Goal: Task Accomplishment & Management: Manage account settings

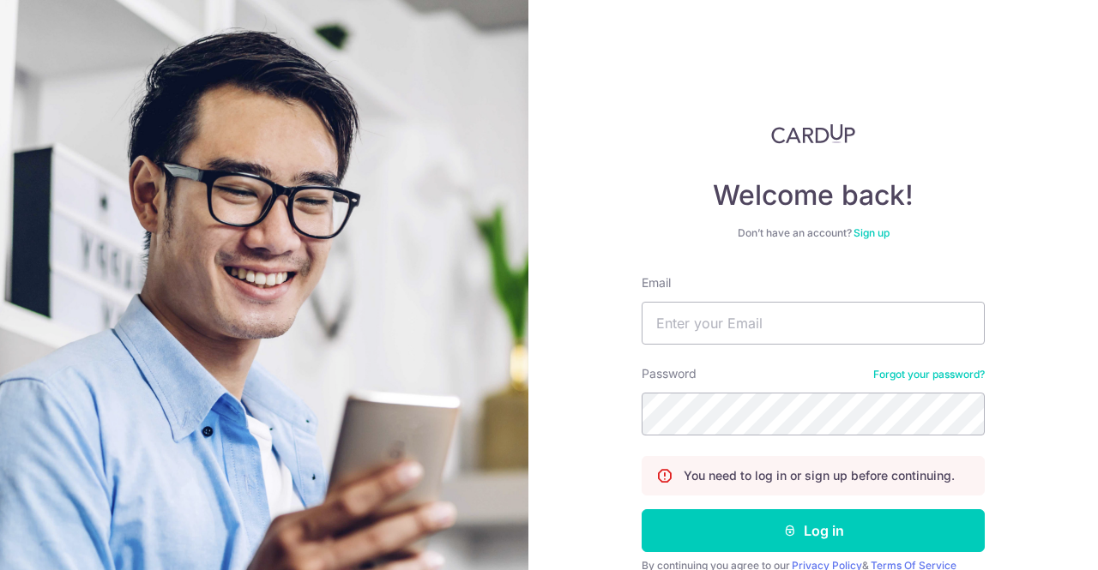
type input "[EMAIL_ADDRESS][DOMAIN_NAME]"
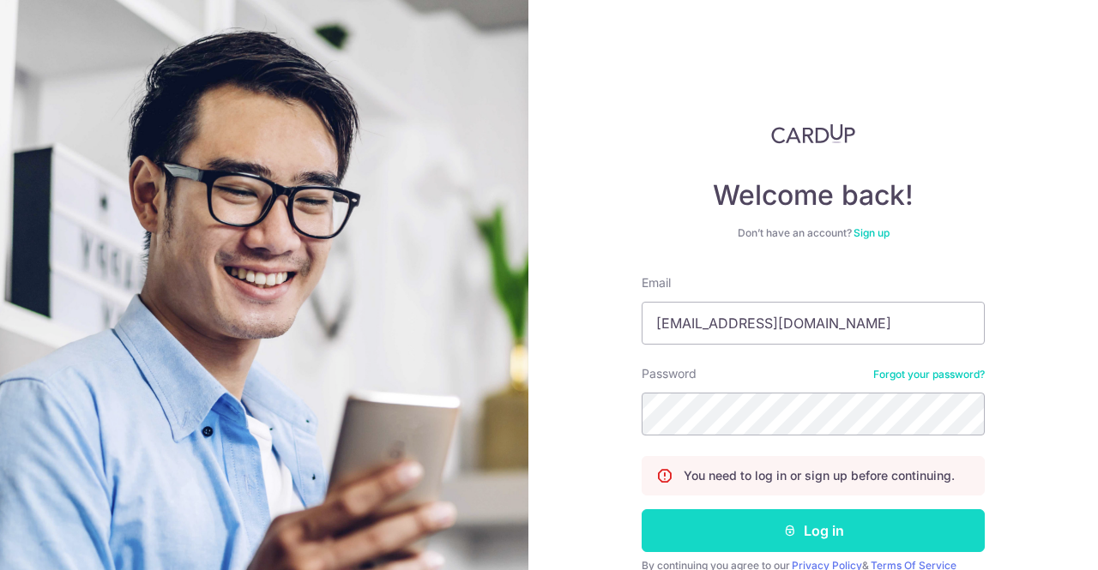
click at [702, 526] on button "Log in" at bounding box center [812, 530] width 343 height 43
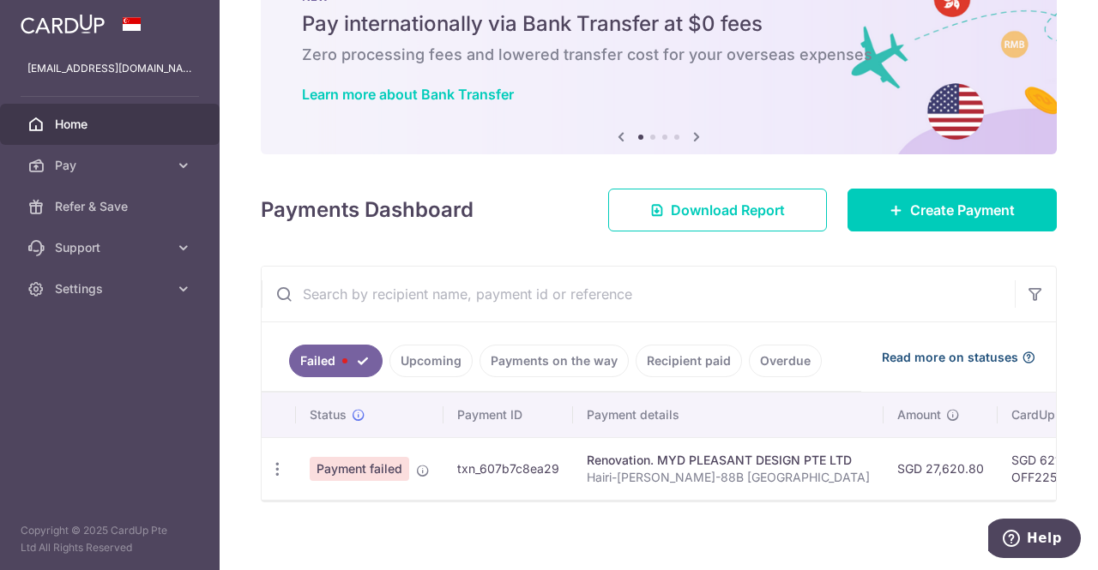
click at [929, 358] on span "Read more on statuses" at bounding box center [950, 357] width 136 height 17
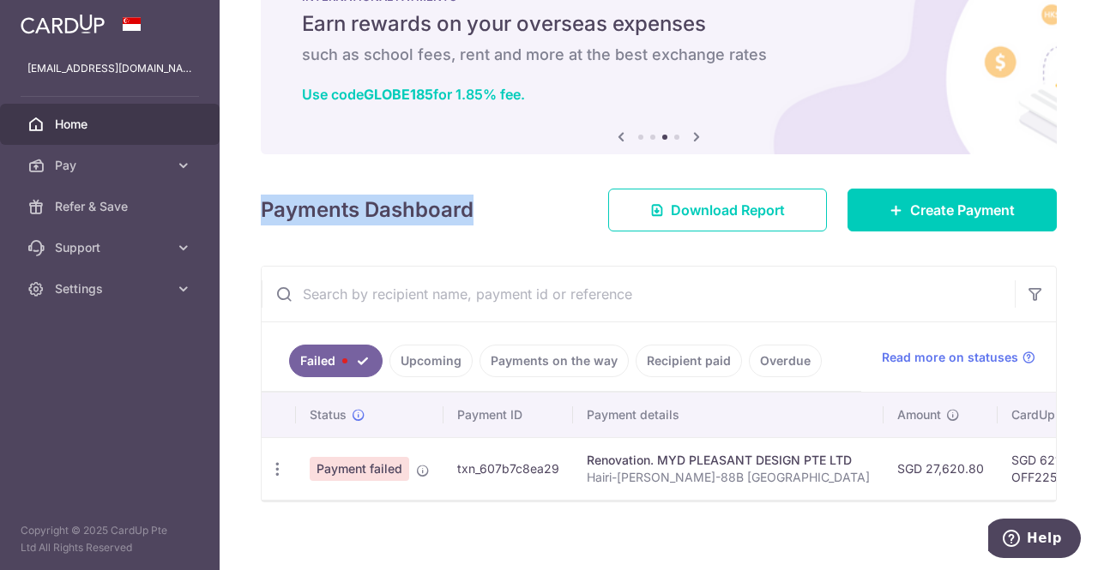
drag, startPoint x: 469, startPoint y: 205, endPoint x: 257, endPoint y: 205, distance: 211.8
click at [257, 205] on div "× Pause Schedule Pause all future payments in this series Pause just this one p…" at bounding box center [659, 285] width 878 height 570
click at [477, 218] on div "Payments Dashboard Download Report Create Payment" at bounding box center [659, 207] width 796 height 50
drag, startPoint x: 477, startPoint y: 218, endPoint x: 267, endPoint y: 212, distance: 210.2
click at [247, 215] on div "× Pause Schedule Pause all future payments in this series Pause just this one p…" at bounding box center [659, 285] width 878 height 570
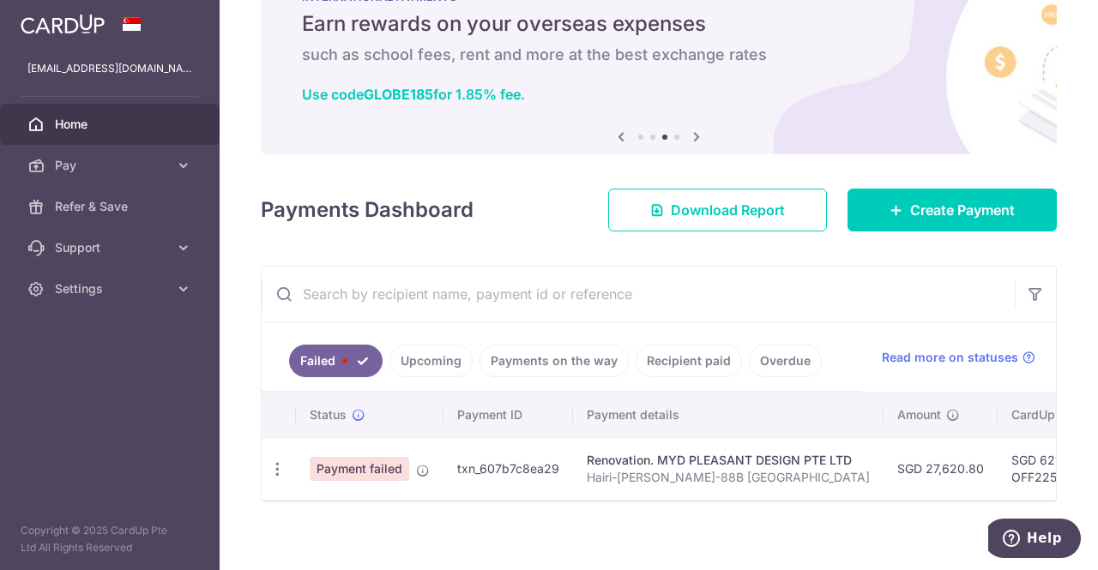
click at [598, 190] on div "Download Report" at bounding box center [717, 210] width 239 height 43
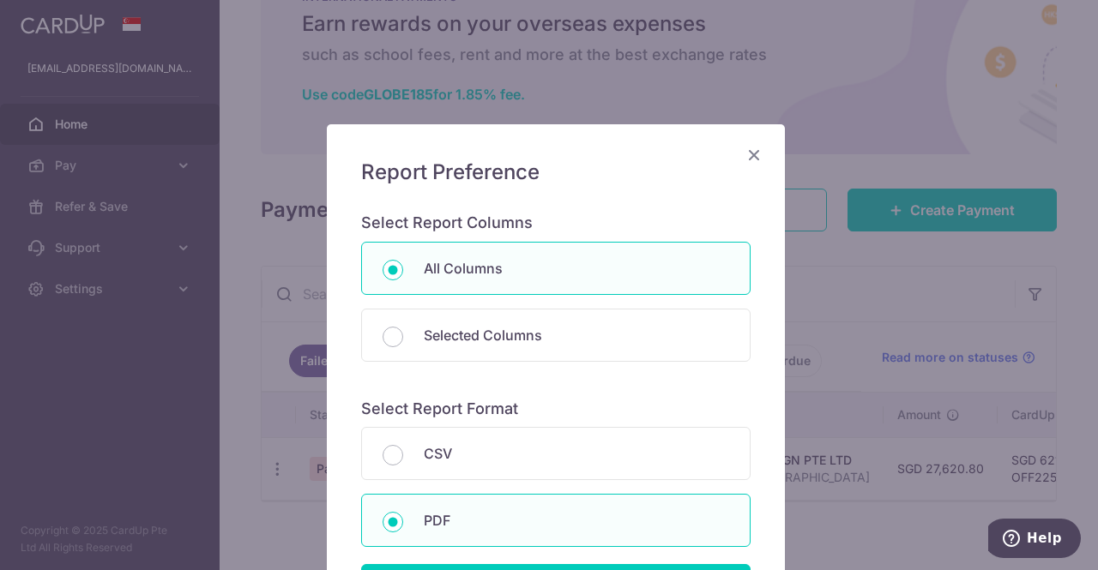
click at [756, 153] on icon "Close" at bounding box center [753, 154] width 21 height 21
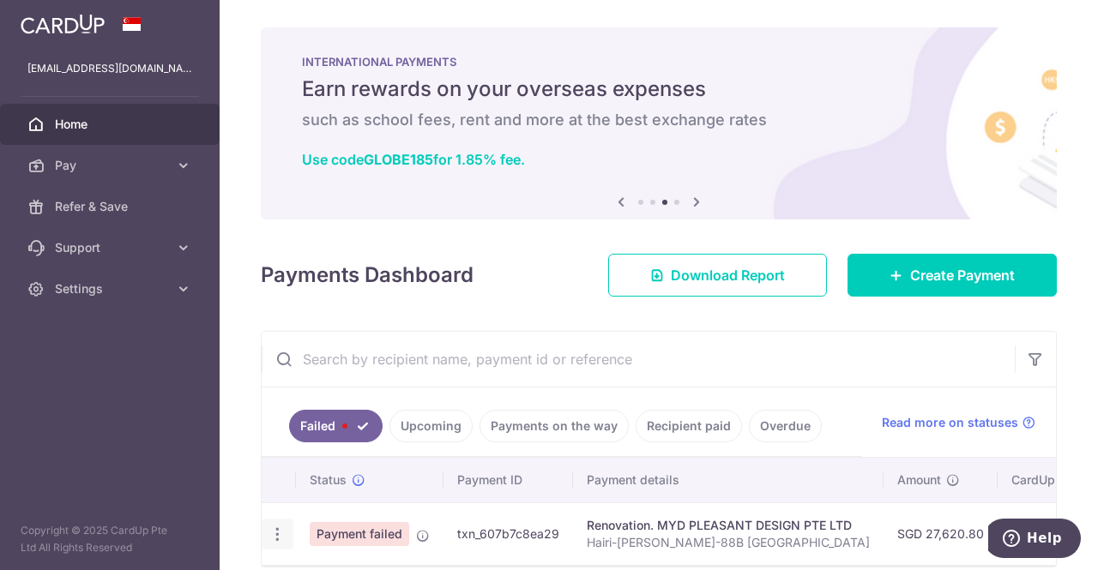
click at [285, 533] on icon "button" at bounding box center [277, 535] width 18 height 18
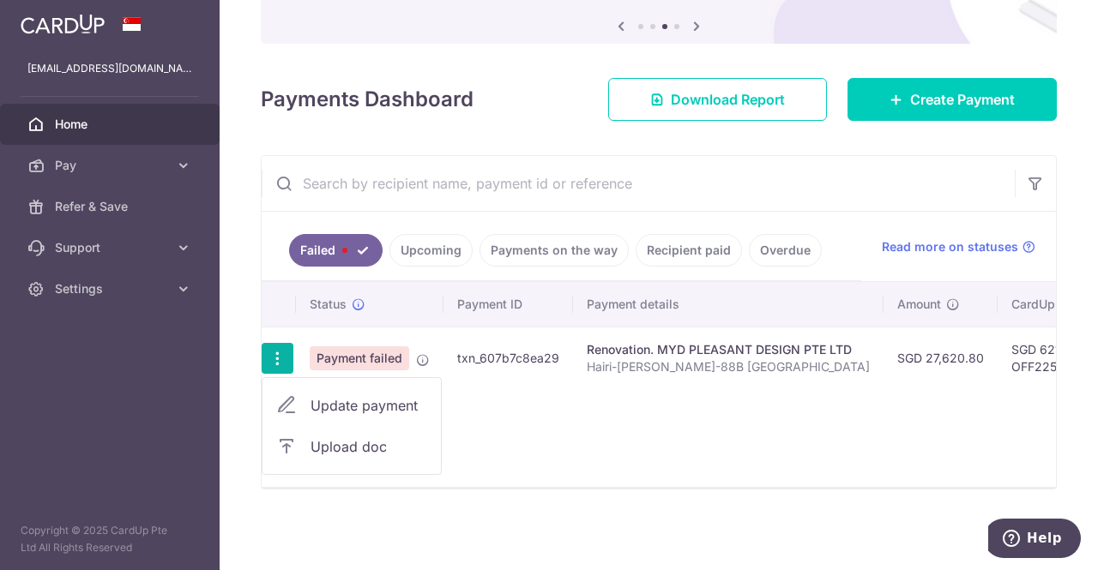
click at [374, 395] on span "Update payment" at bounding box center [368, 405] width 117 height 21
radio input "true"
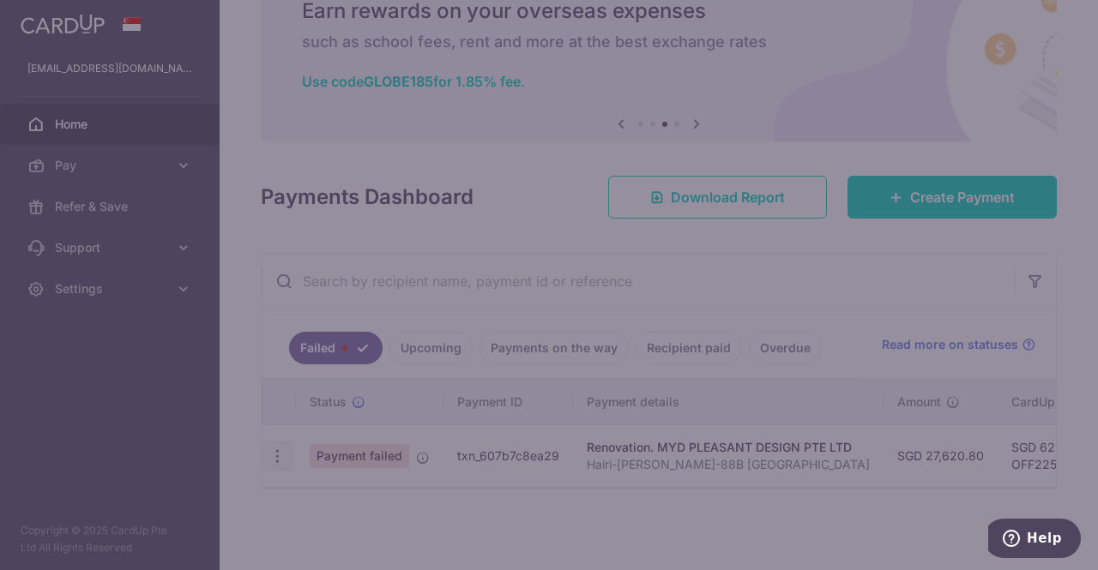
type input "27,620.80"
type input "Hairi-Wilson-88B Jalan Satu"
type input "60% 1st and 2nd payment minus 2050"
type input "OFF225"
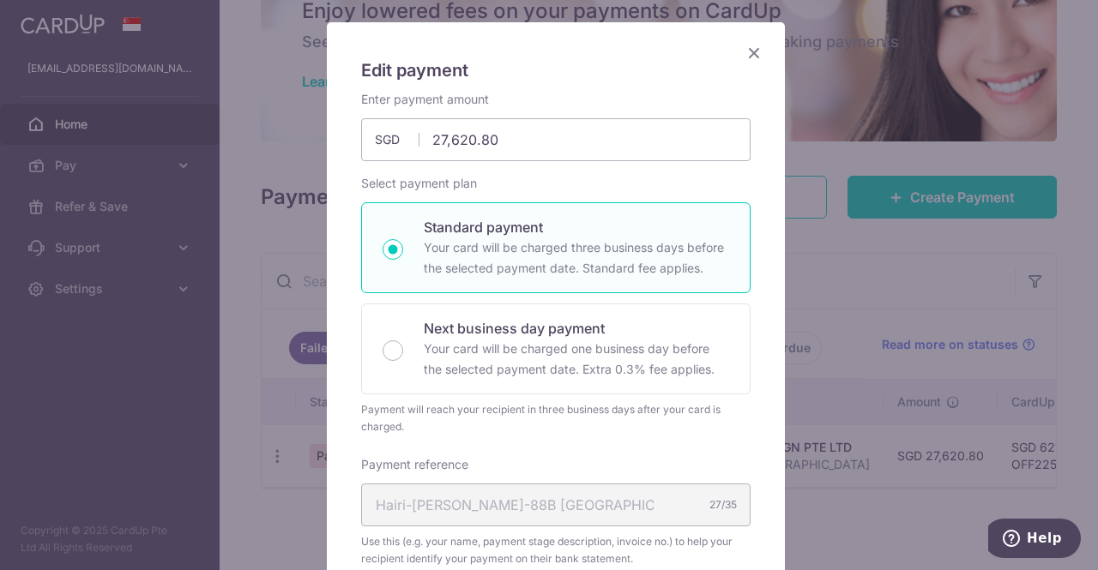
scroll to position [0, 0]
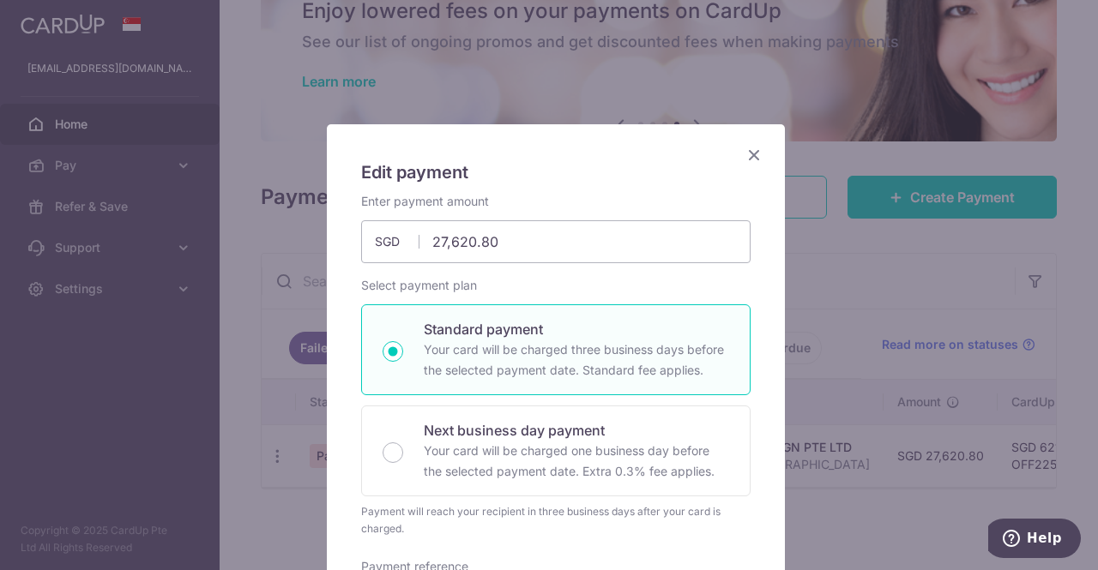
click at [749, 155] on icon "Close" at bounding box center [753, 154] width 21 height 21
